Goal: Task Accomplishment & Management: Use online tool/utility

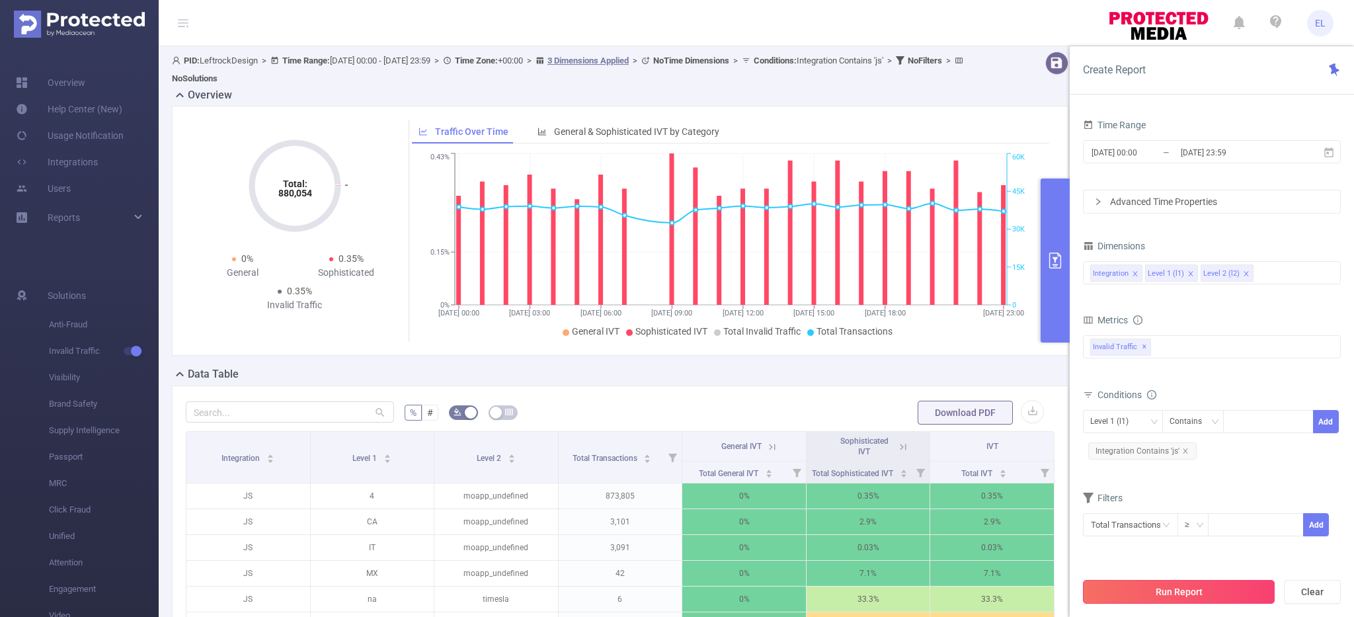
scroll to position [0, 3]
click at [1148, 585] on button "Run Report" at bounding box center [1179, 592] width 192 height 24
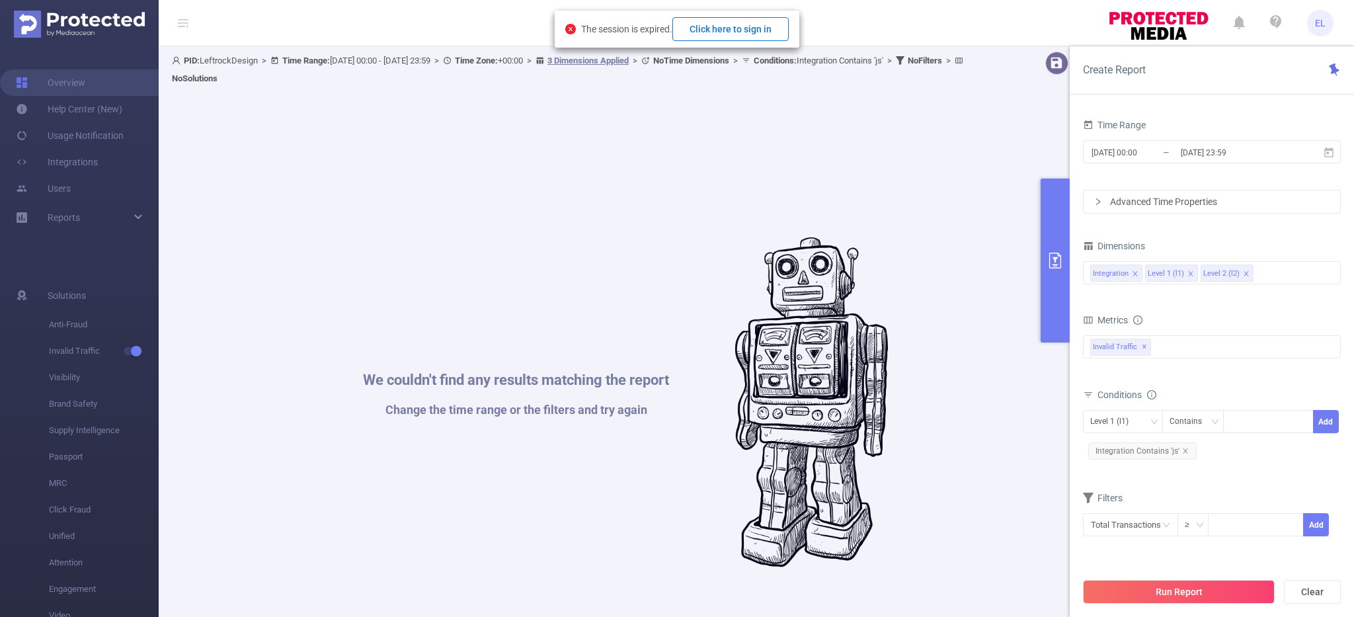
click at [710, 29] on button "Click here to sign in" at bounding box center [730, 29] width 116 height 24
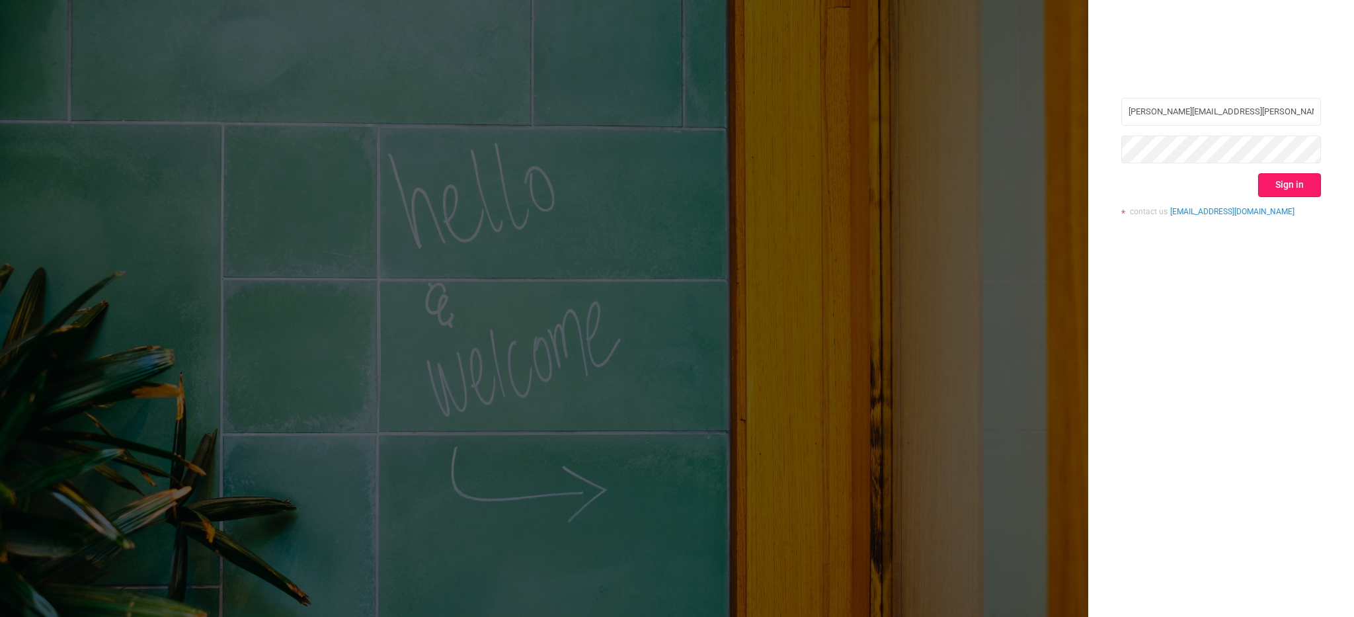
click at [1286, 191] on button "Sign in" at bounding box center [1289, 185] width 63 height 24
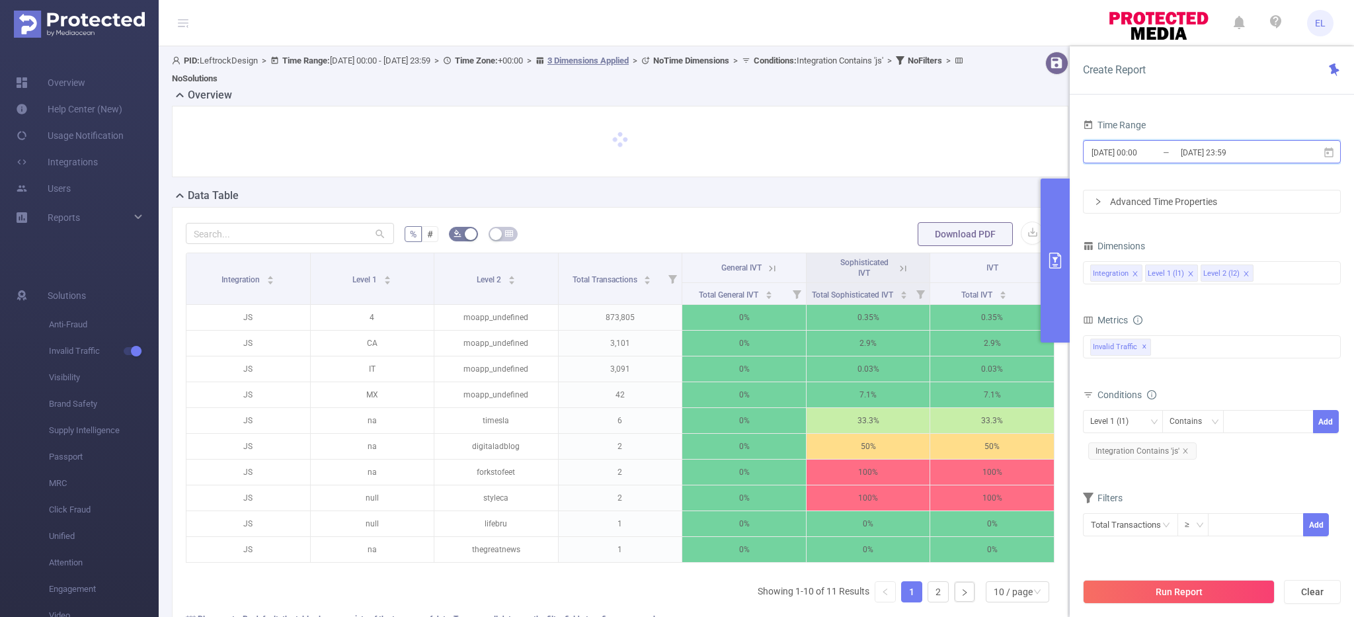
click at [1130, 143] on span "2025-09-23 00:00 _ 2025-09-23 23:59" at bounding box center [1212, 151] width 258 height 23
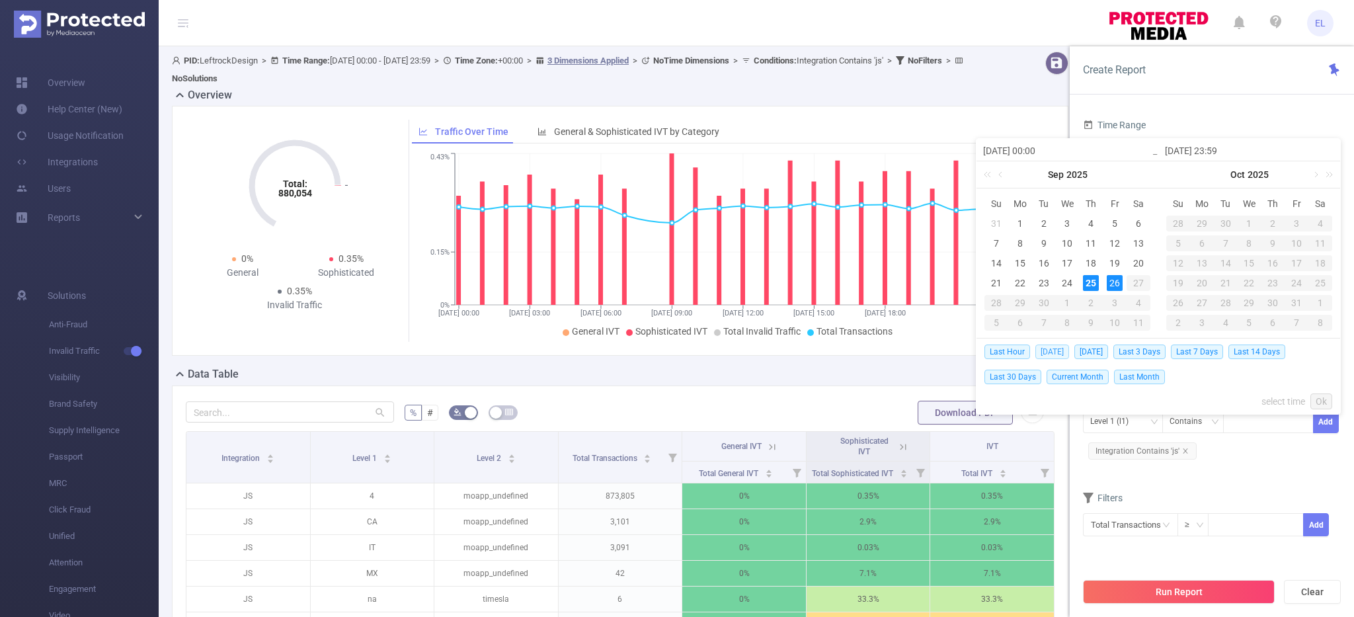
click at [1048, 354] on span "Today" at bounding box center [1052, 351] width 34 height 15
type input "2025-09-25 00:00"
type input "2025-09-25 23:59"
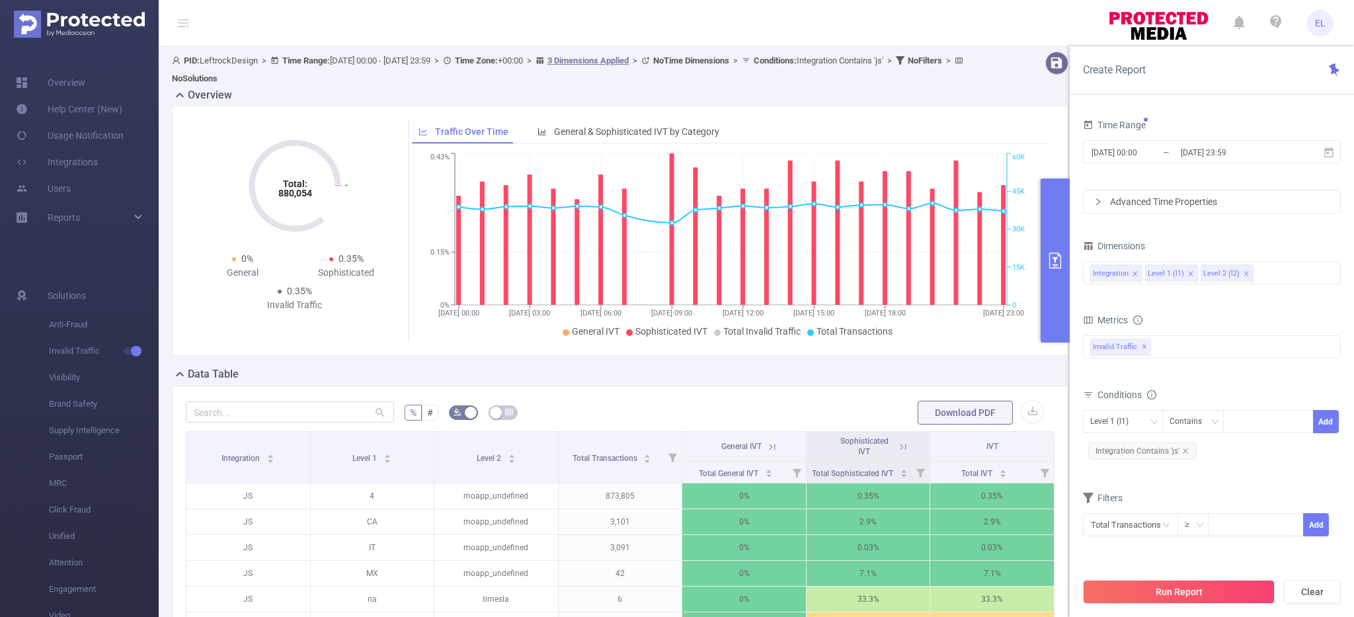
click at [1048, 354] on div "Total: 880,054 Total: 880,054 0% General 0.35% Sophisticated 0.35% Invalid Traf…" at bounding box center [620, 231] width 897 height 250
click at [1147, 610] on div "Run Report Clear" at bounding box center [1212, 592] width 284 height 50
click at [1139, 576] on div "Run Report Clear" at bounding box center [1212, 592] width 284 height 50
click at [1139, 583] on button "Run Report" at bounding box center [1179, 592] width 192 height 24
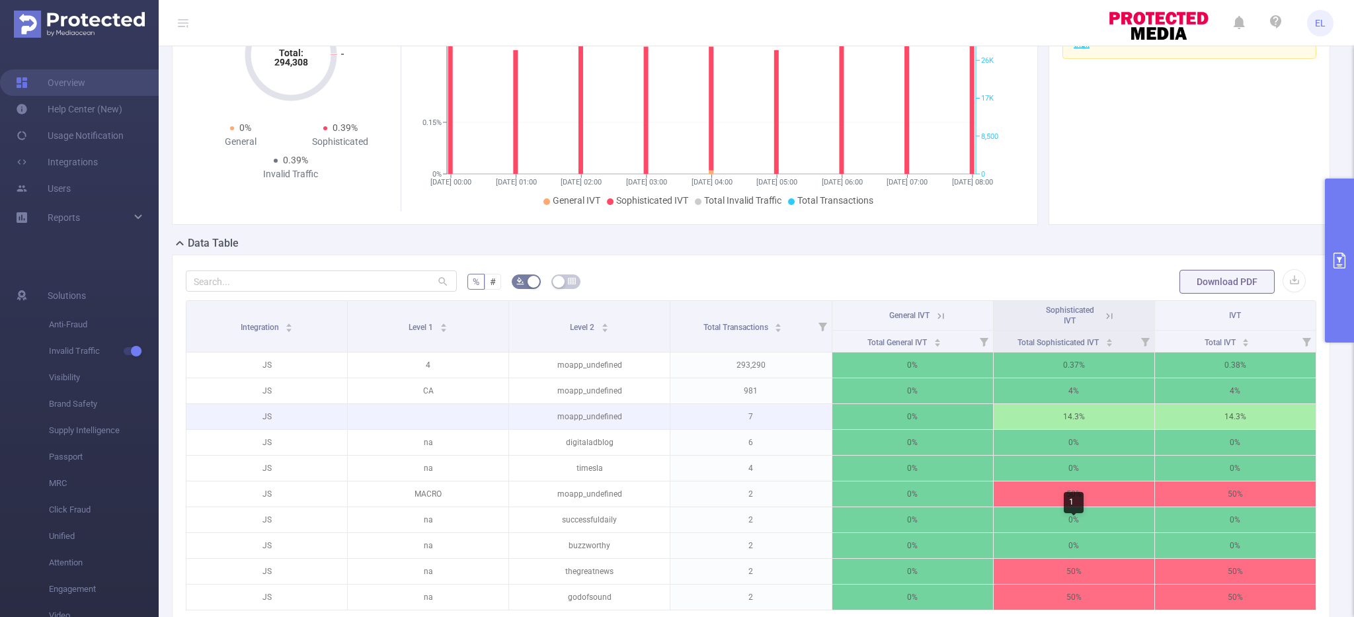
scroll to position [122, 0]
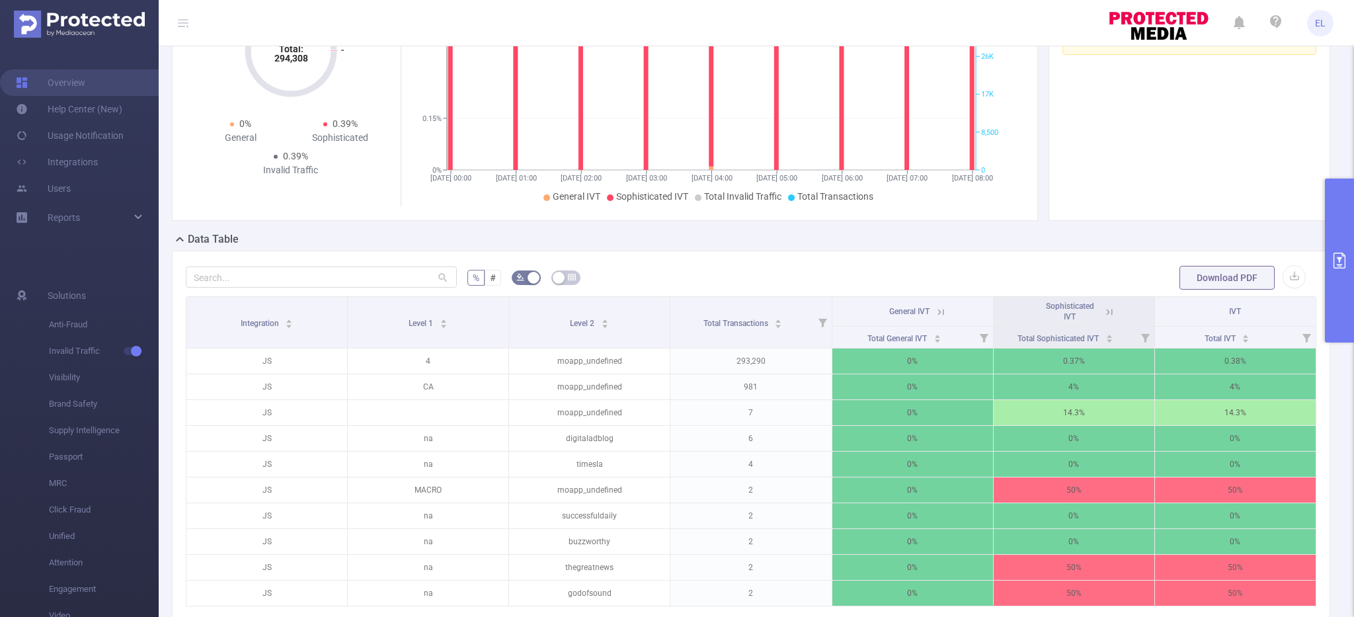
click at [1109, 313] on icon at bounding box center [1109, 312] width 6 height 6
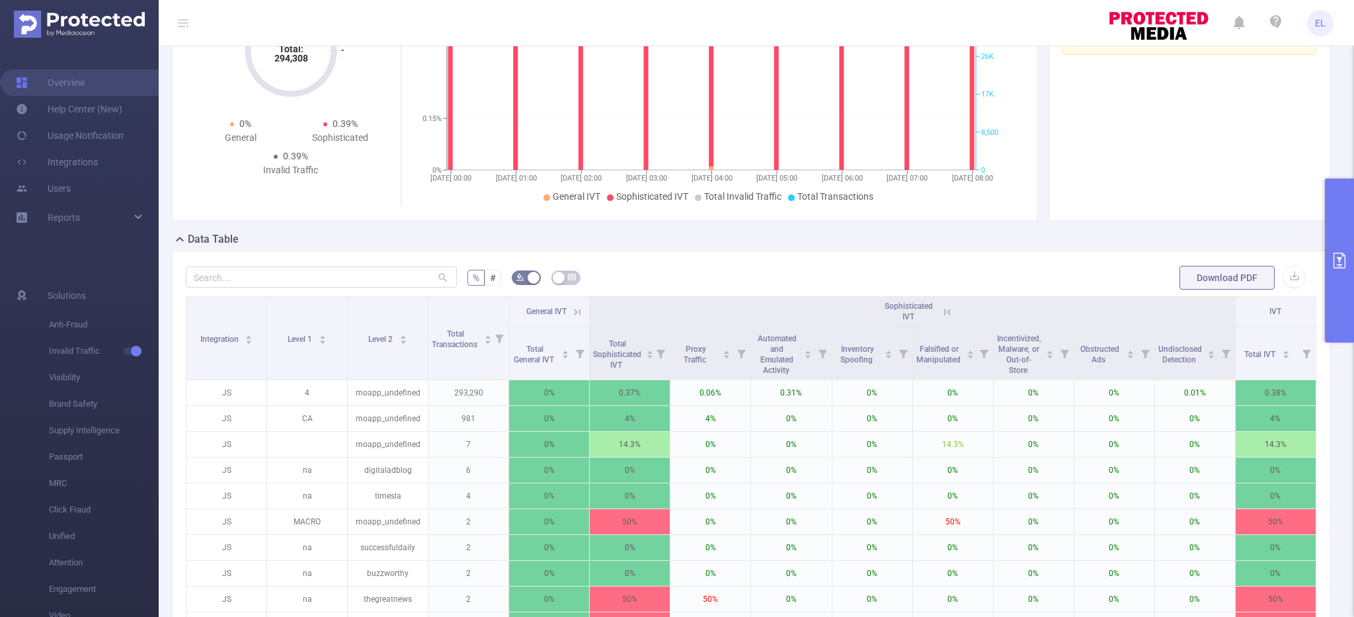
click at [947, 314] on icon at bounding box center [948, 312] width 12 height 12
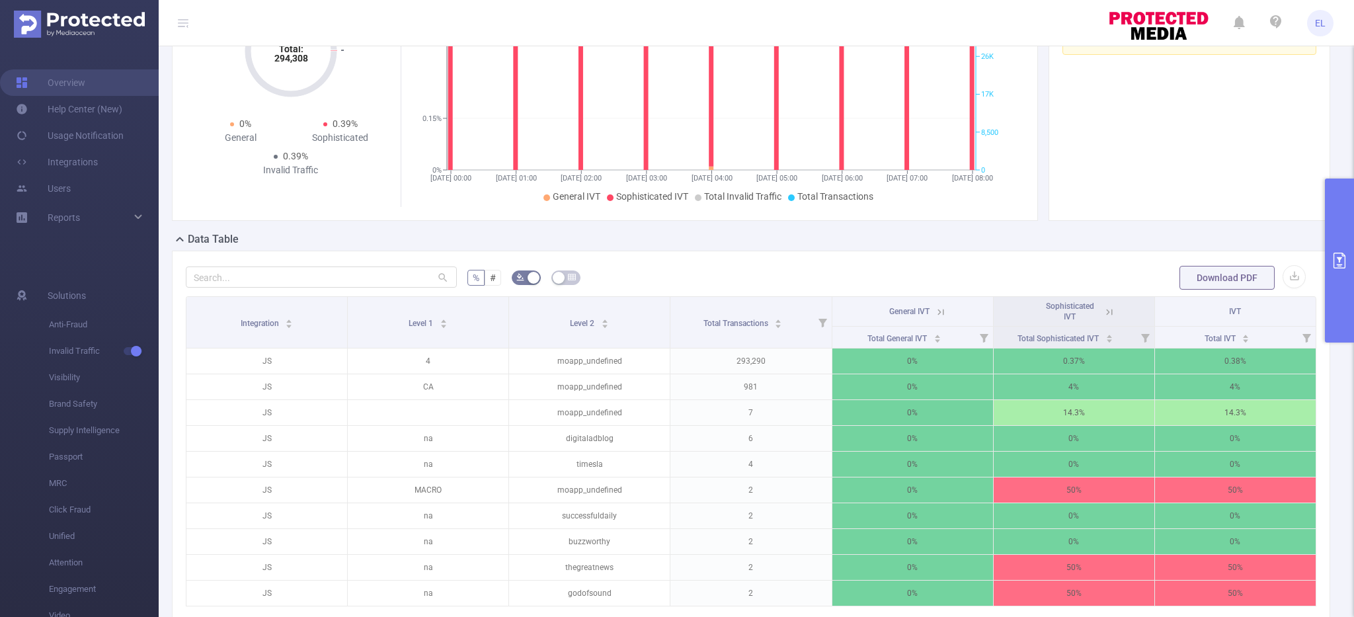
scroll to position [0, 0]
